Goal: Information Seeking & Learning: Learn about a topic

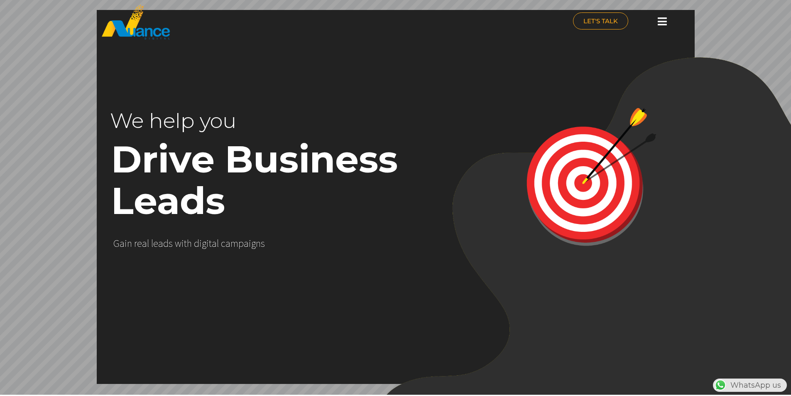
click at [657, 21] on div at bounding box center [662, 21] width 17 height 18
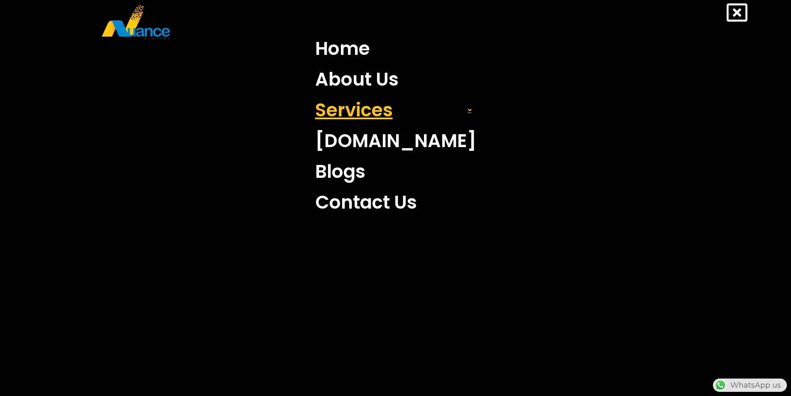
click at [458, 120] on link "Services" at bounding box center [396, 110] width 174 height 31
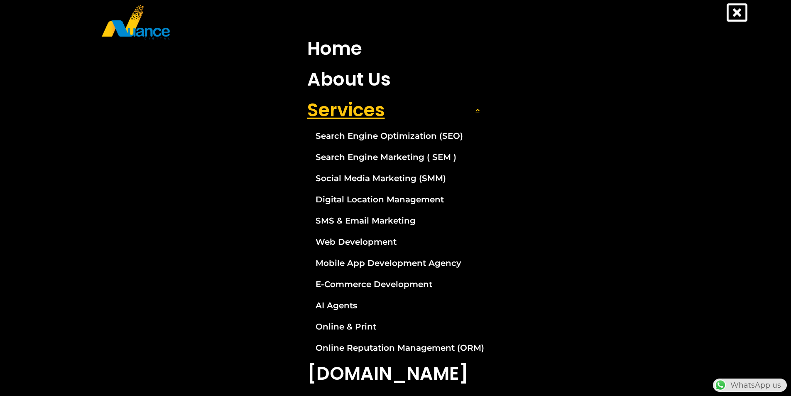
scroll to position [0, 218]
click at [455, 114] on link "Services" at bounding box center [395, 110] width 189 height 31
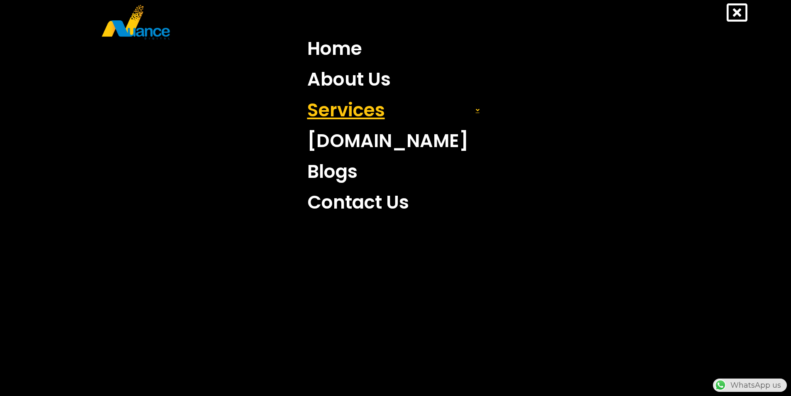
click at [464, 113] on link "Services" at bounding box center [395, 110] width 189 height 31
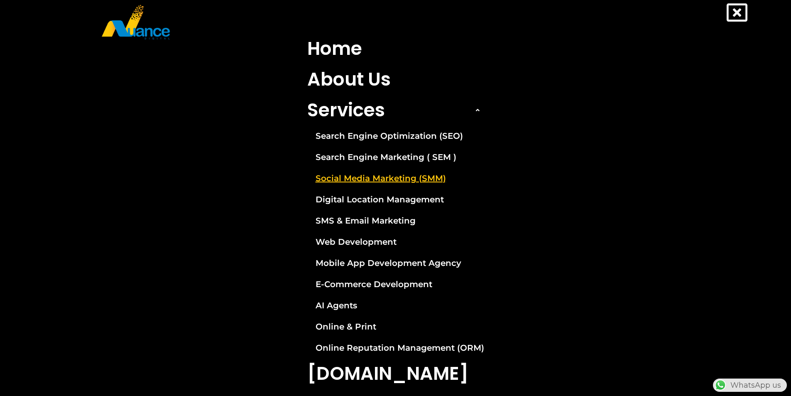
scroll to position [0, 0]
click at [352, 176] on link "Social Media Marketing (SMM)" at bounding box center [395, 178] width 189 height 21
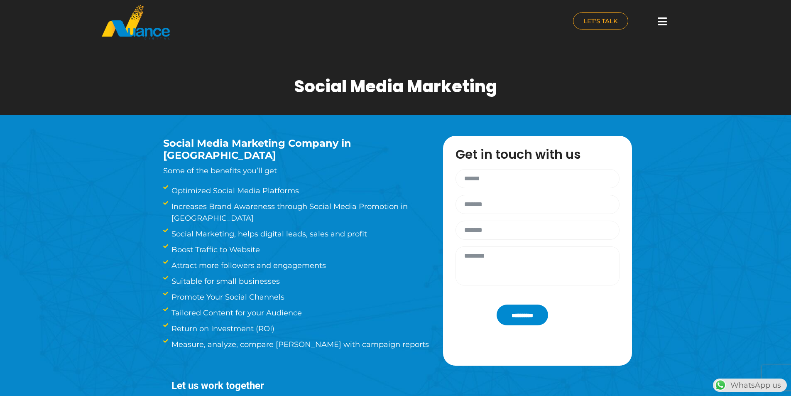
click at [663, 23] on icon at bounding box center [662, 21] width 9 height 10
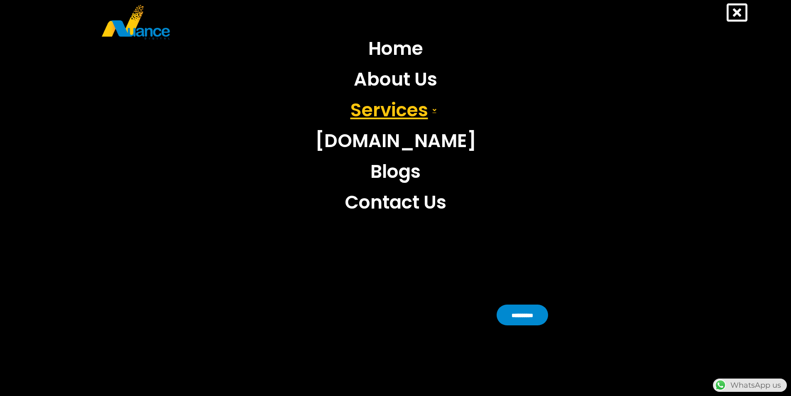
click at [415, 111] on link "Services" at bounding box center [396, 110] width 174 height 31
